Goal: Task Accomplishment & Management: Use online tool/utility

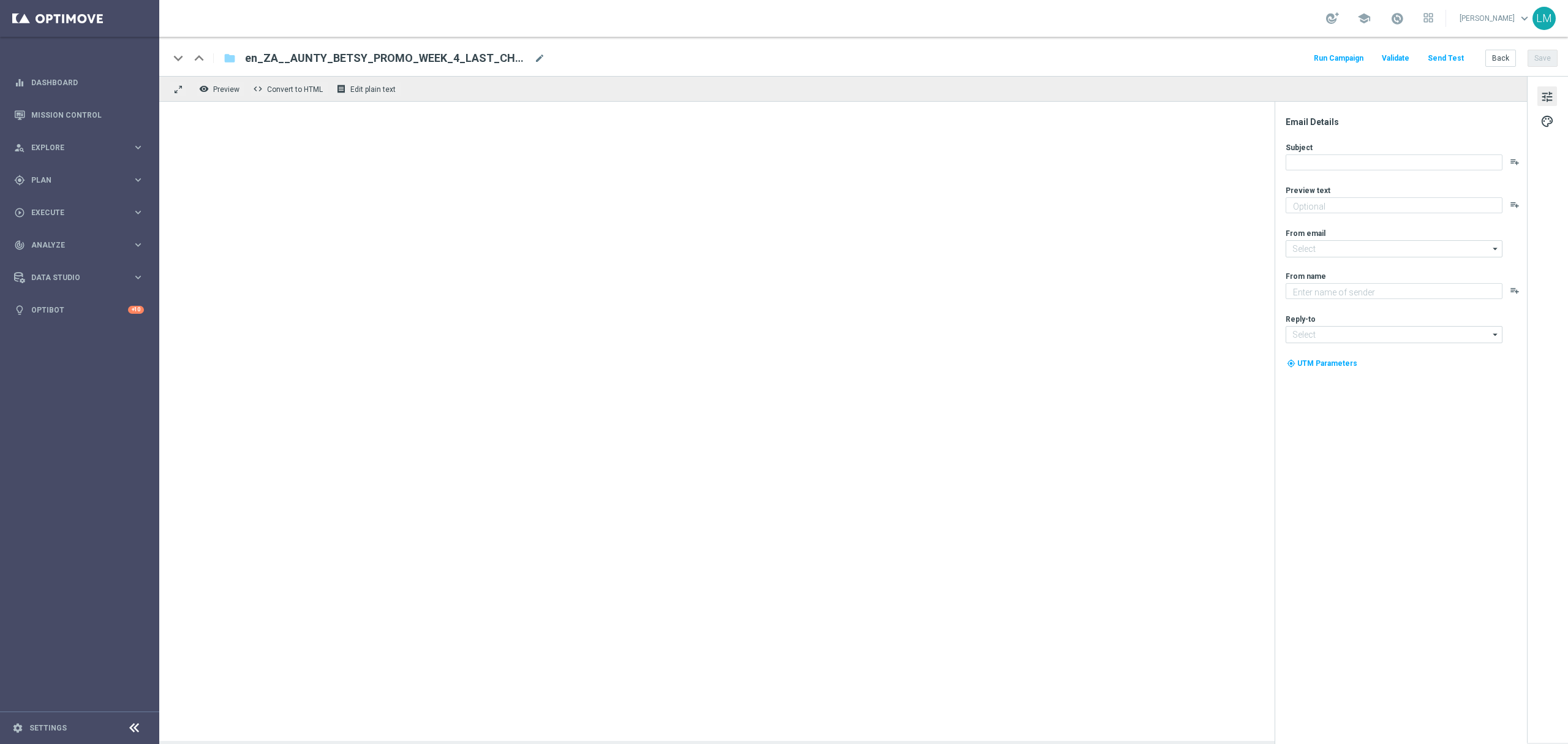
type textarea "Aunty Betsy's offers are changing..."
type textarea "Lottoland"
type input "mail@crm.lottoland.com"
type input "support@lottoland.co.za"
